Goal: Task Accomplishment & Management: Use online tool/utility

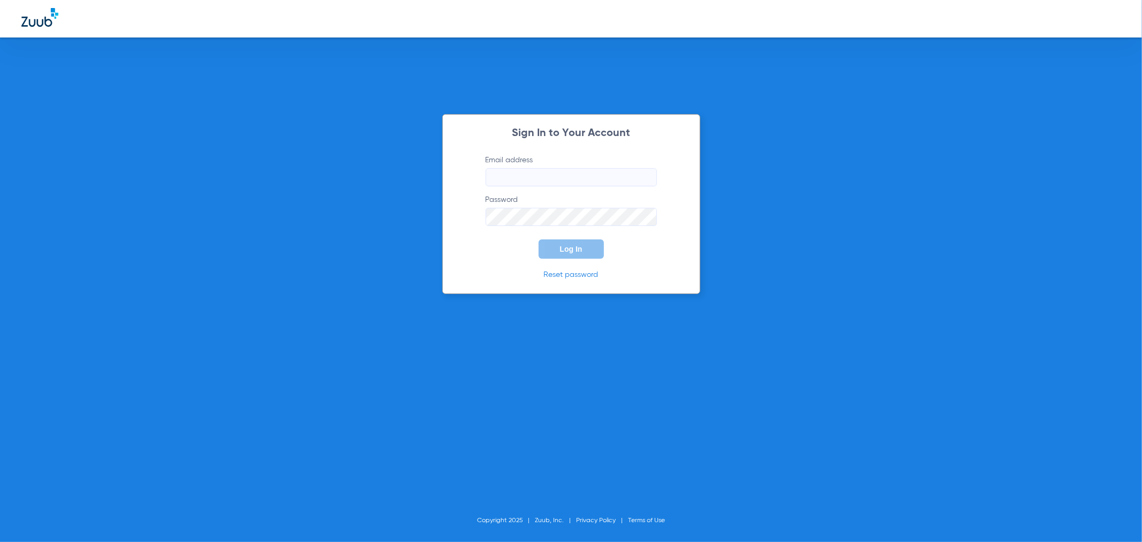
type input "[PERSON_NAME][EMAIL_ADDRESS][PERSON_NAME][DOMAIN_NAME]"
click at [571, 243] on button "Log In" at bounding box center [571, 248] width 65 height 19
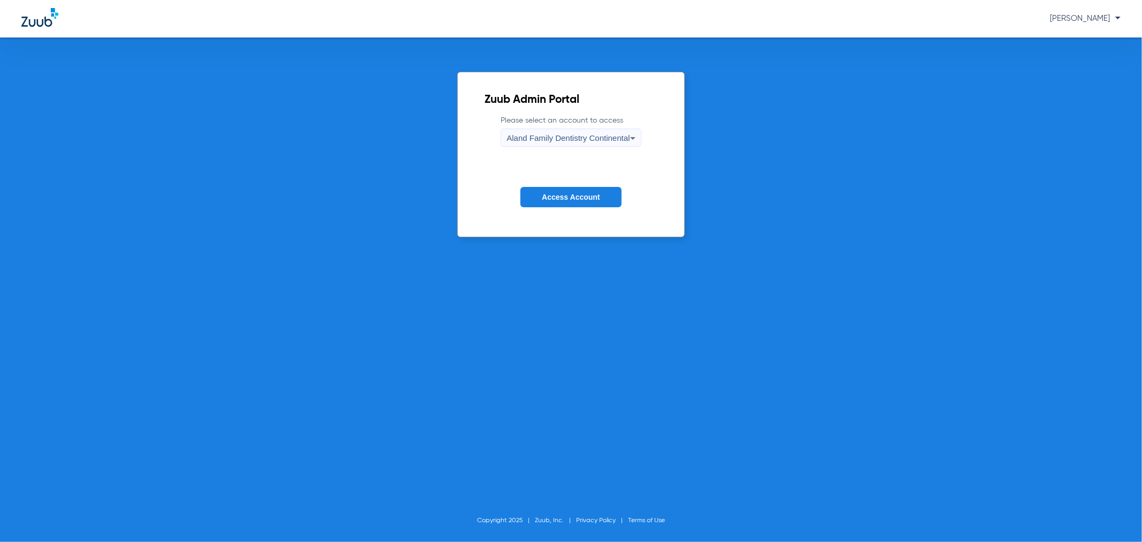
click at [570, 137] on span "Aland Family Dentistry Continental" at bounding box center [568, 137] width 123 height 9
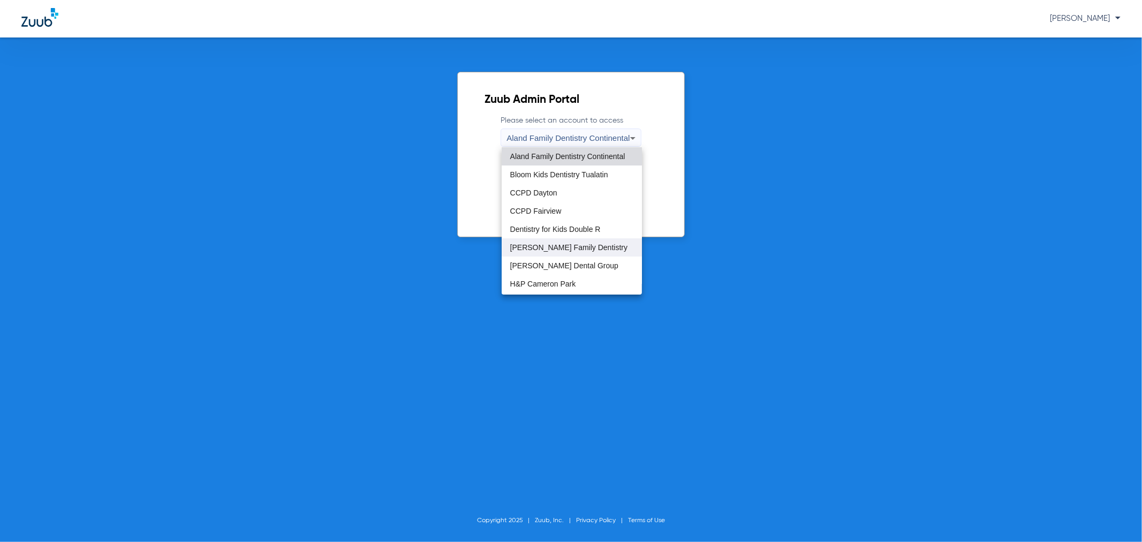
scroll to position [238, 0]
click at [575, 261] on span "My Kid's Smile-Grant" at bounding box center [545, 264] width 70 height 7
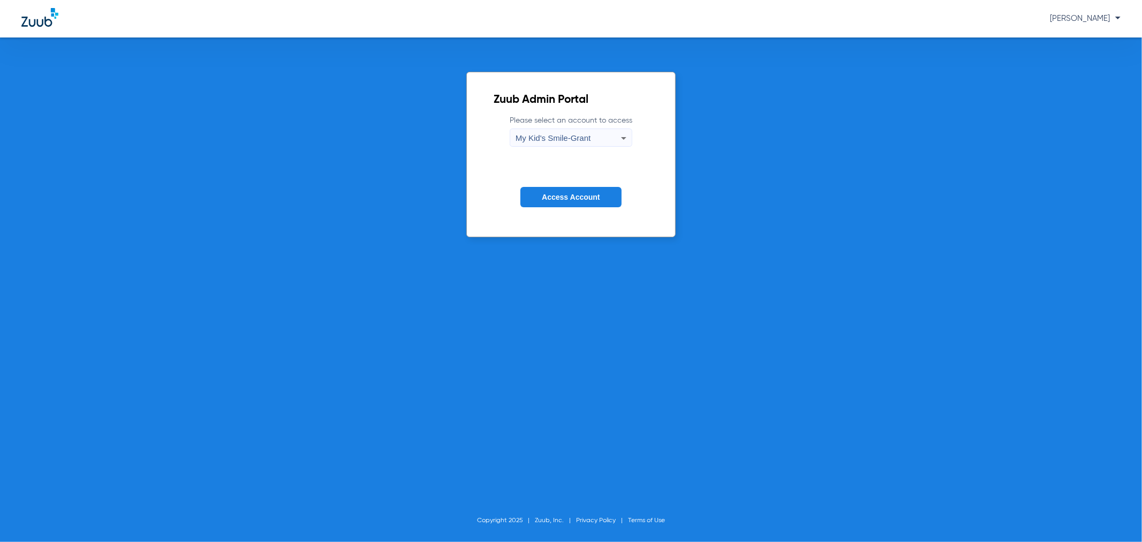
click at [563, 203] on button "Access Account" at bounding box center [570, 197] width 101 height 21
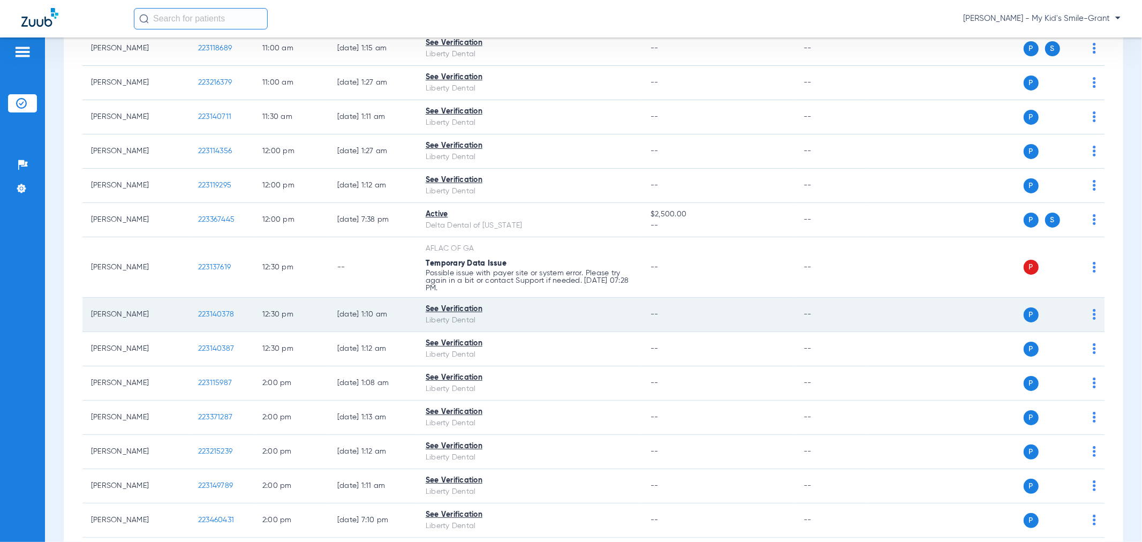
scroll to position [892, 0]
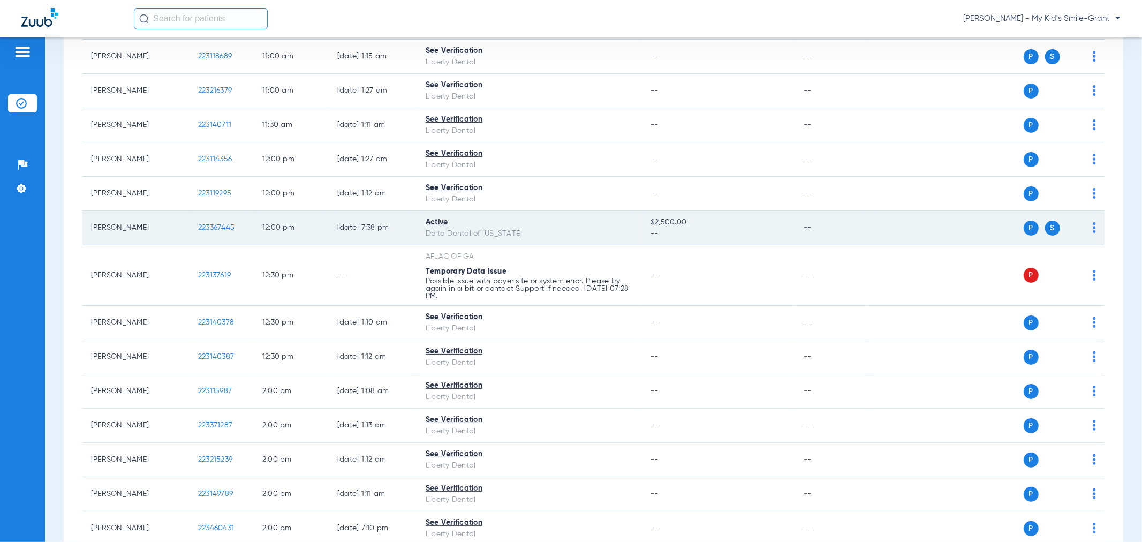
click at [1093, 227] on img at bounding box center [1094, 227] width 3 height 11
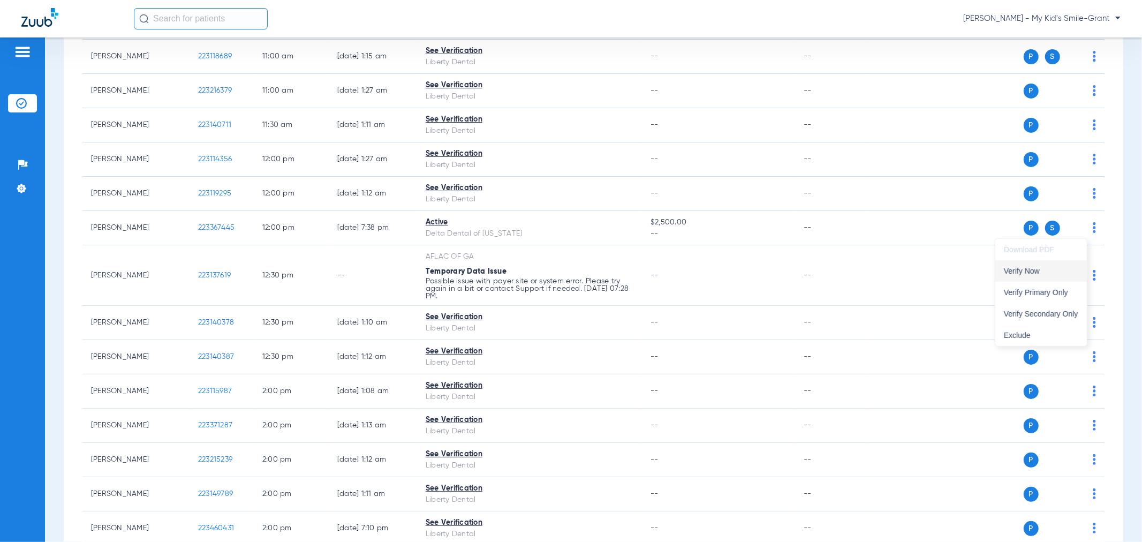
click at [1040, 271] on span "Verify Now" at bounding box center [1041, 270] width 74 height 7
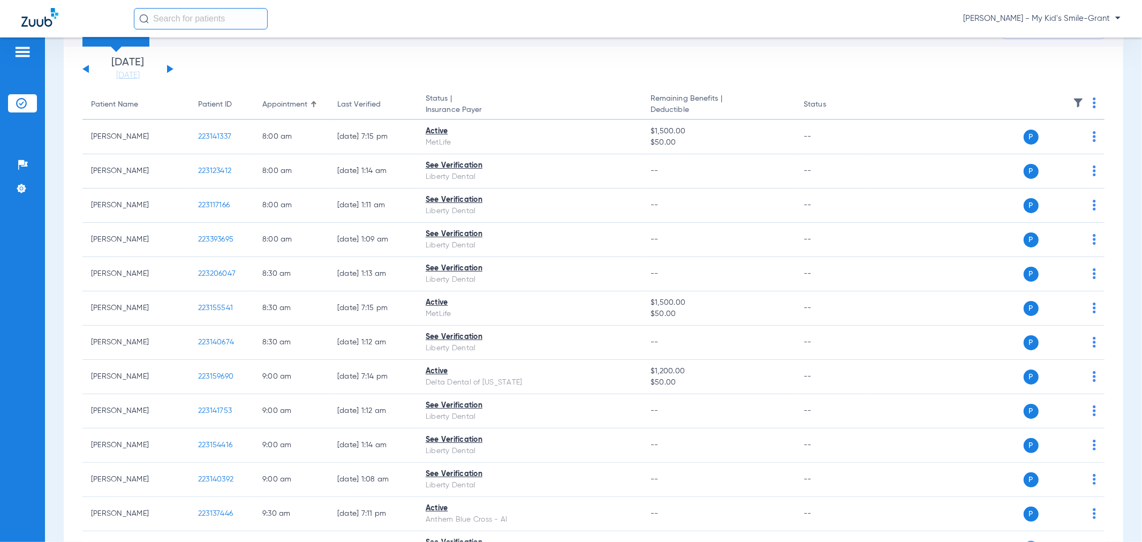
scroll to position [0, 0]
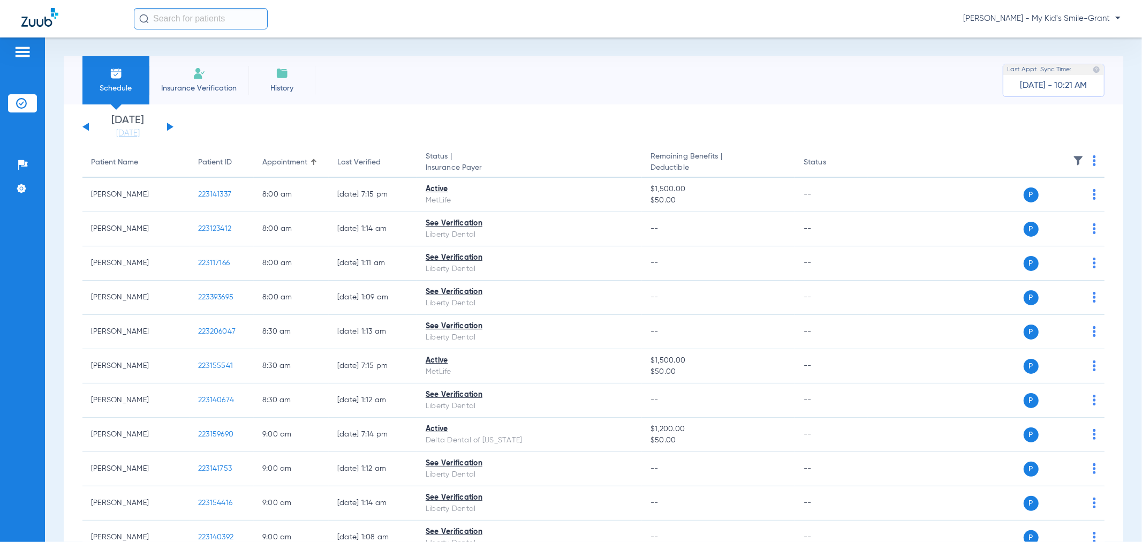
click at [170, 125] on button at bounding box center [170, 127] width 6 height 8
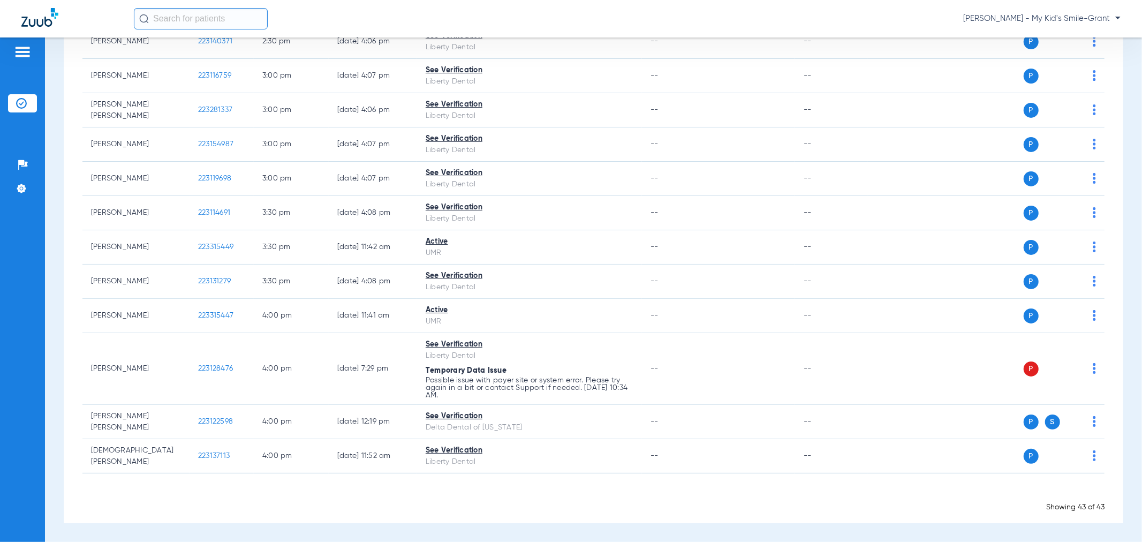
scroll to position [1286, 0]
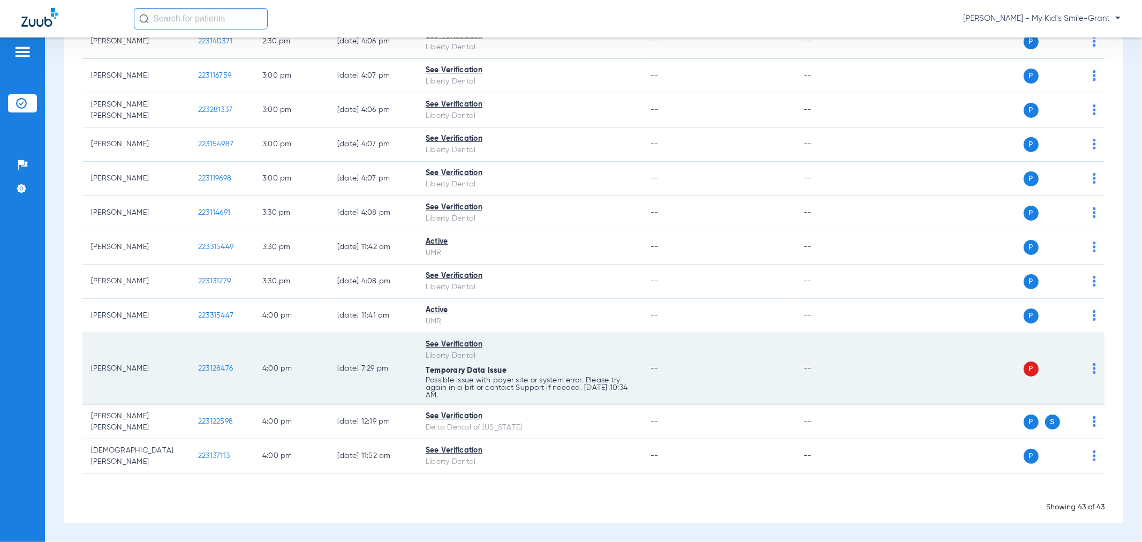
click at [1083, 367] on div "P S" at bounding box center [981, 368] width 229 height 15
click at [1093, 368] on img at bounding box center [1094, 368] width 3 height 11
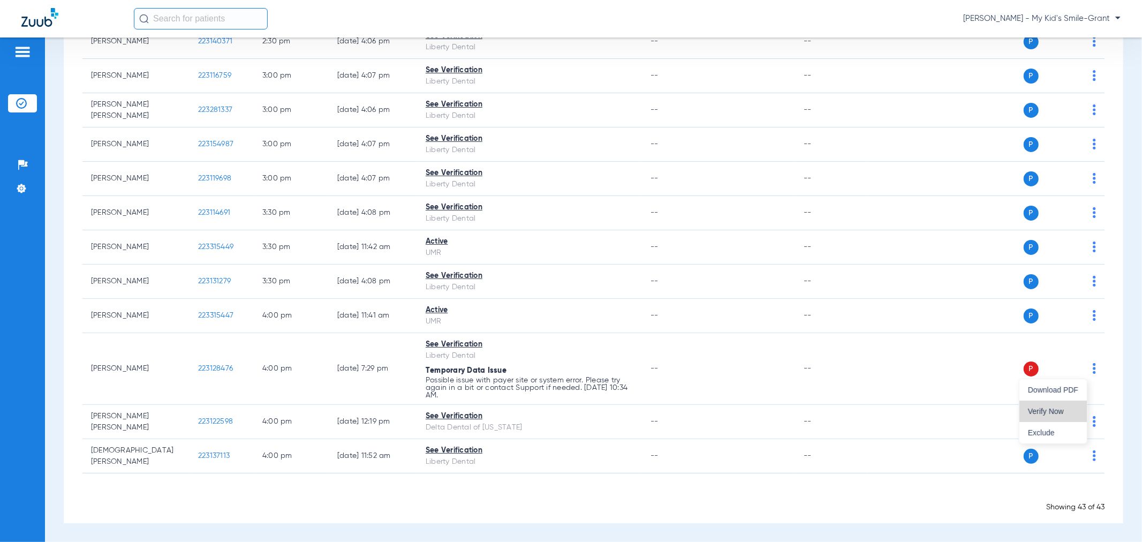
click at [1062, 402] on button "Verify Now" at bounding box center [1053, 411] width 67 height 21
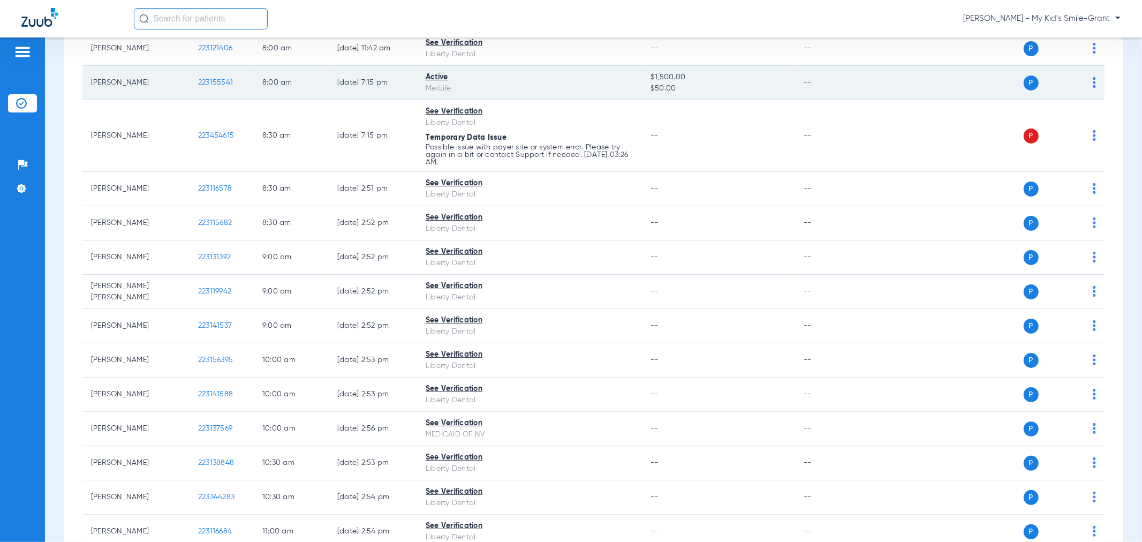
scroll to position [0, 0]
